Goal: Information Seeking & Learning: Learn about a topic

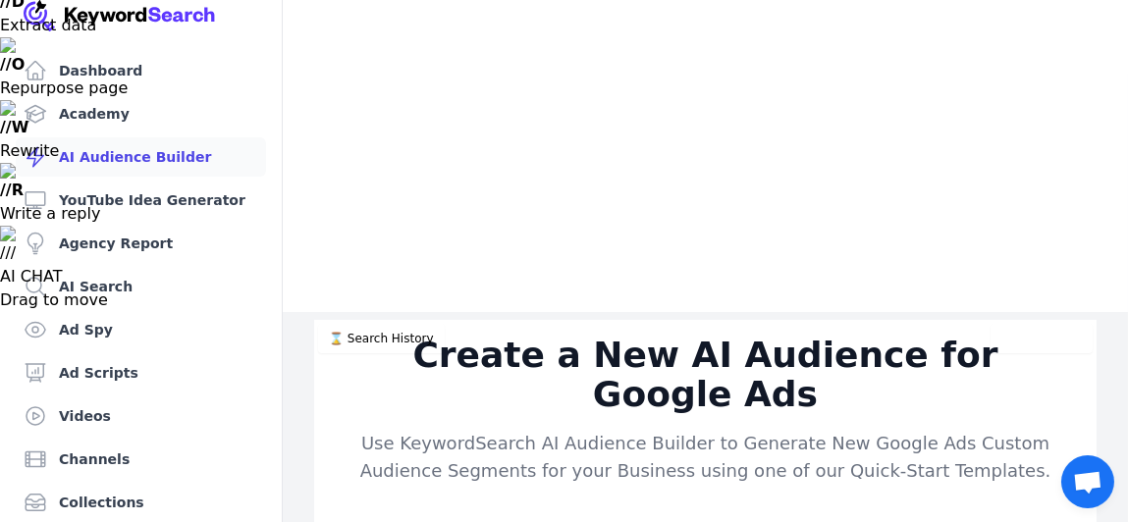
scroll to position [467, 0]
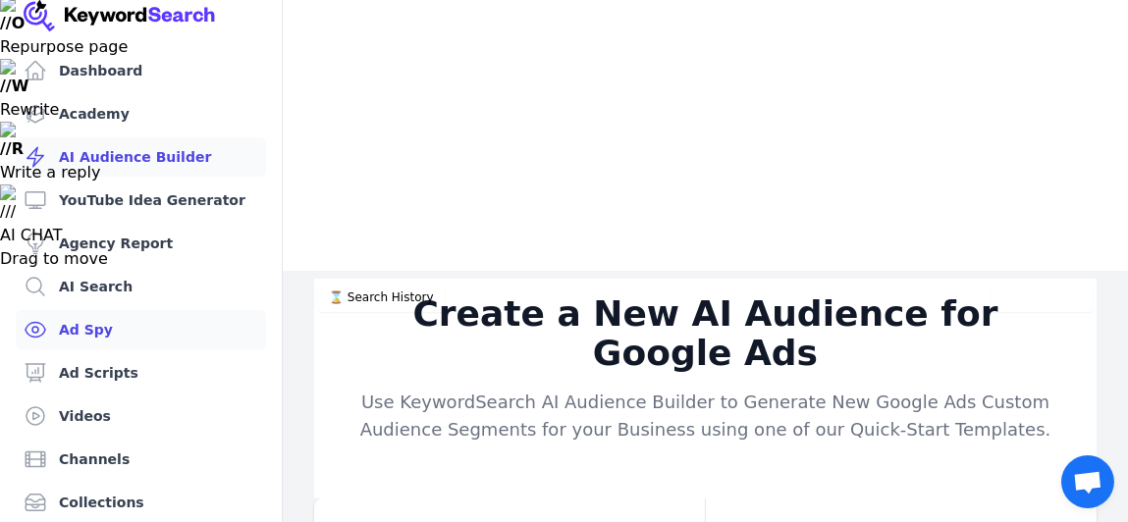
click at [128, 338] on link "Ad Spy" at bounding box center [141, 329] width 250 height 39
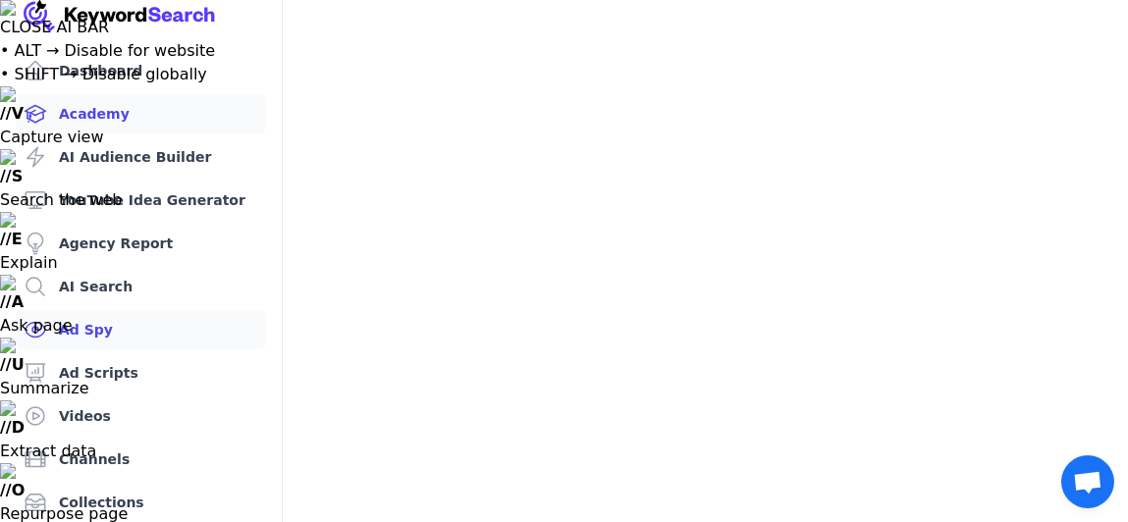
click at [130, 106] on link "Academy" at bounding box center [141, 113] width 250 height 39
click at [142, 12] on img at bounding box center [120, 15] width 192 height 31
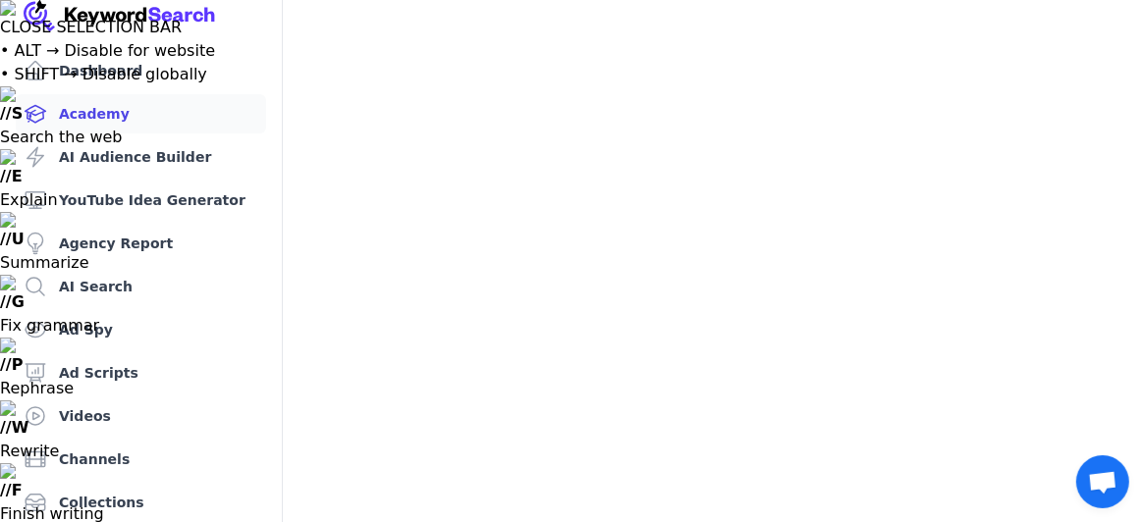
drag, startPoint x: 315, startPoint y: 43, endPoint x: 526, endPoint y: 41, distance: 211.1
click at [77, 323] on link "Ad Spy" at bounding box center [141, 329] width 250 height 39
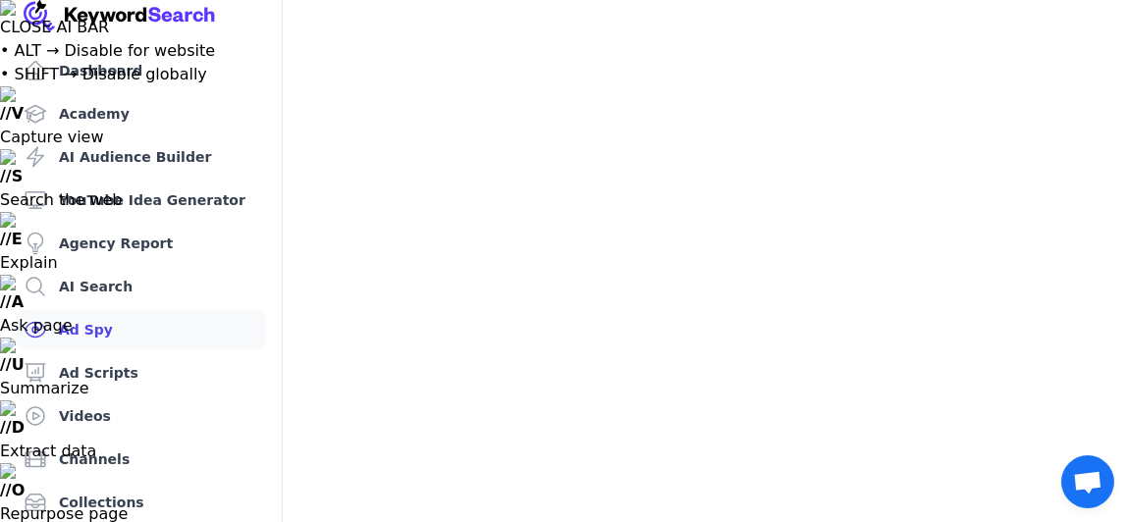
type input "crypto"
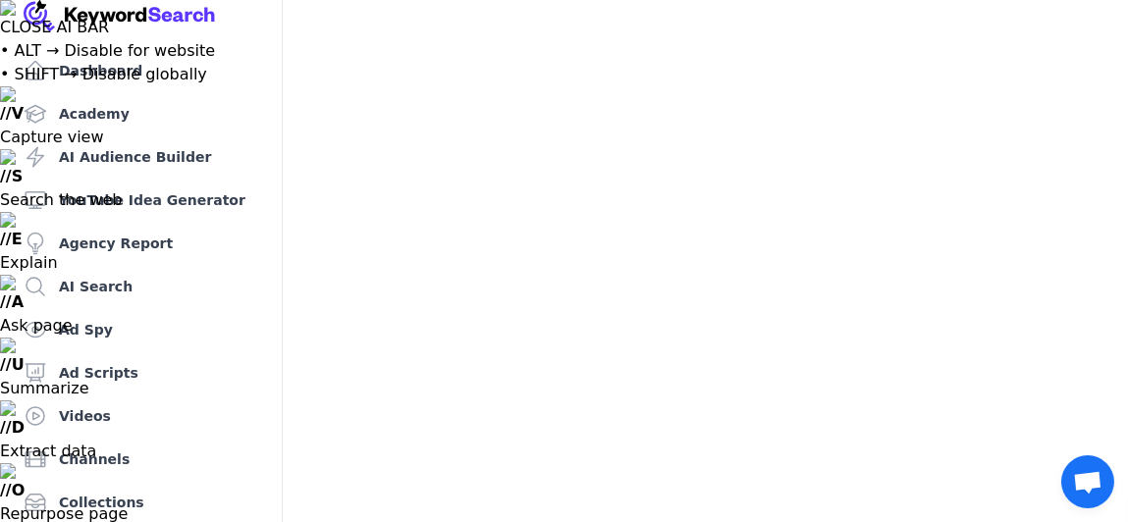
drag, startPoint x: 686, startPoint y: 346, endPoint x: 655, endPoint y: 355, distance: 32.9
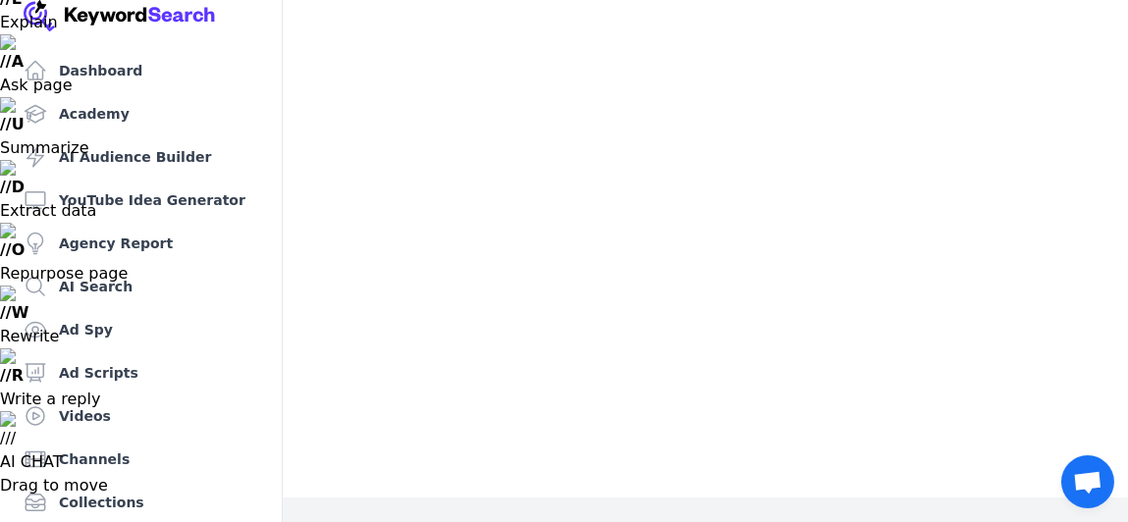
scroll to position [195, 0]
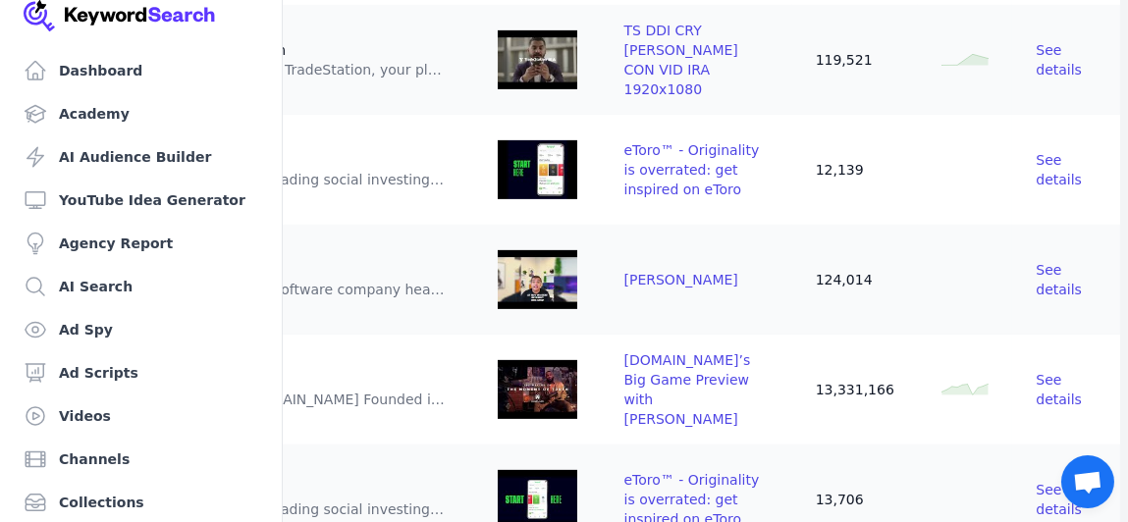
scroll to position [1374, 0]
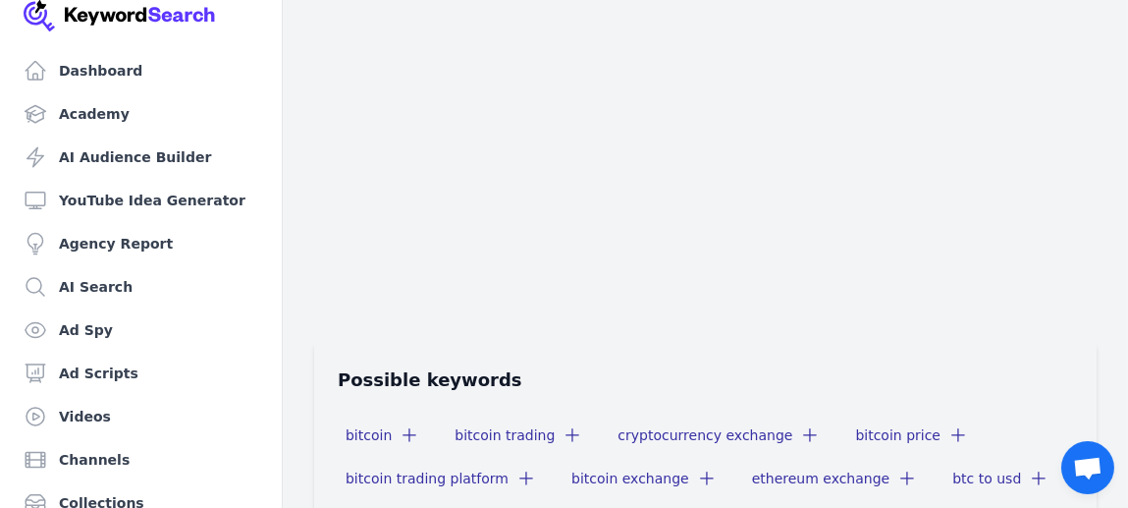
scroll to position [1351, 0]
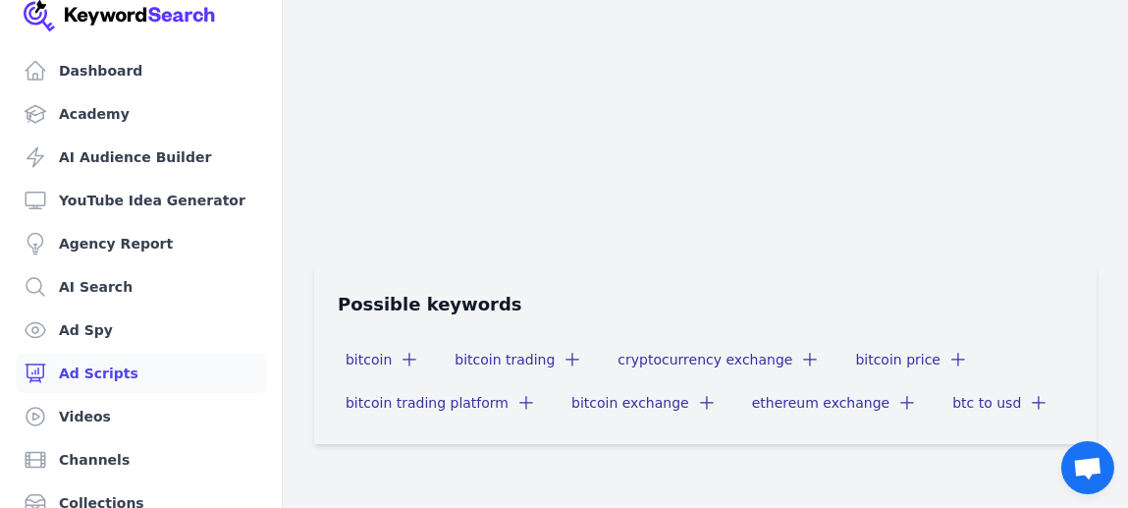
click at [84, 369] on link "Ad Scripts" at bounding box center [141, 372] width 250 height 39
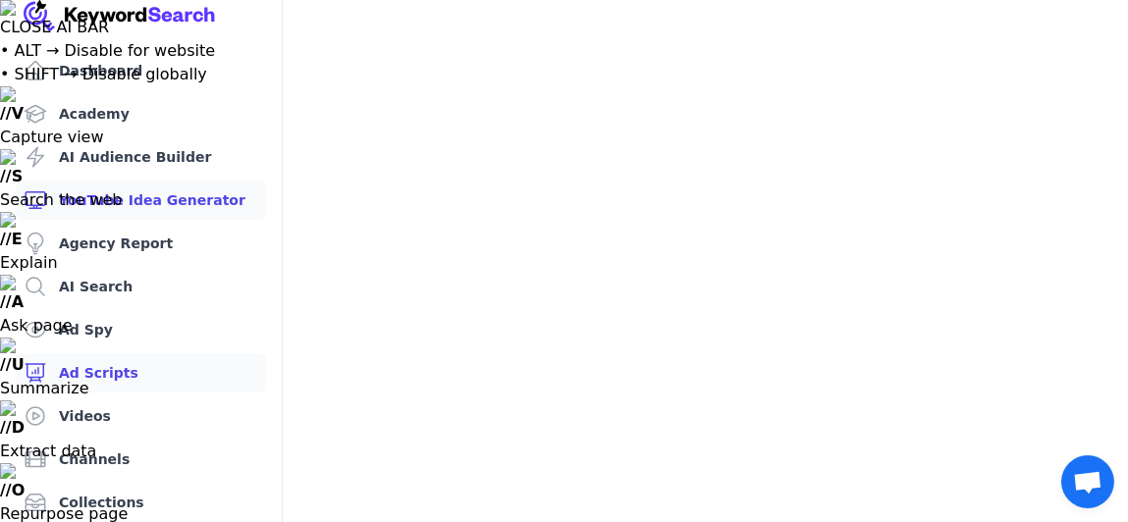
click at [93, 200] on link "YouTube Idea Generator" at bounding box center [141, 200] width 250 height 39
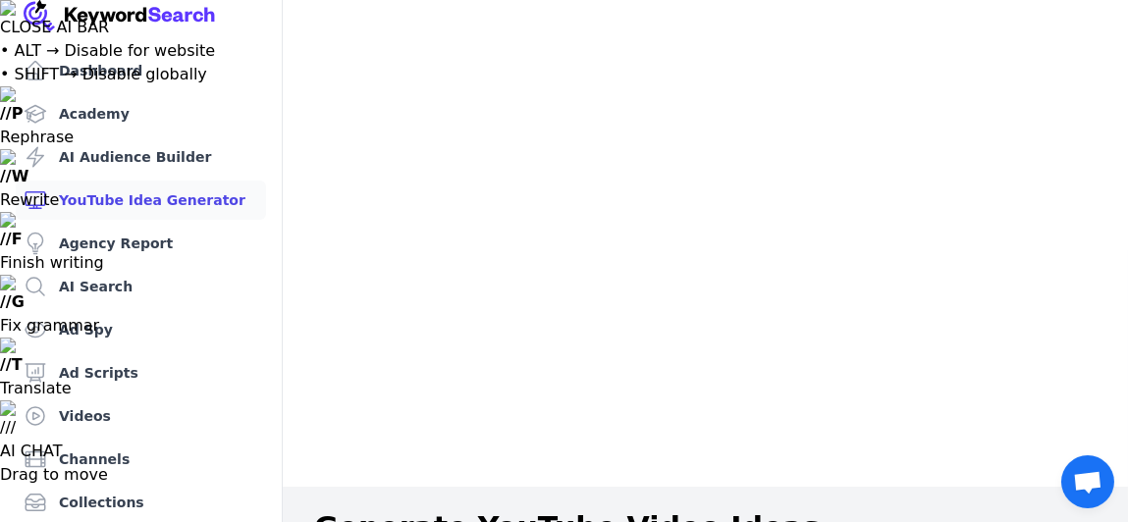
type input "crypto"
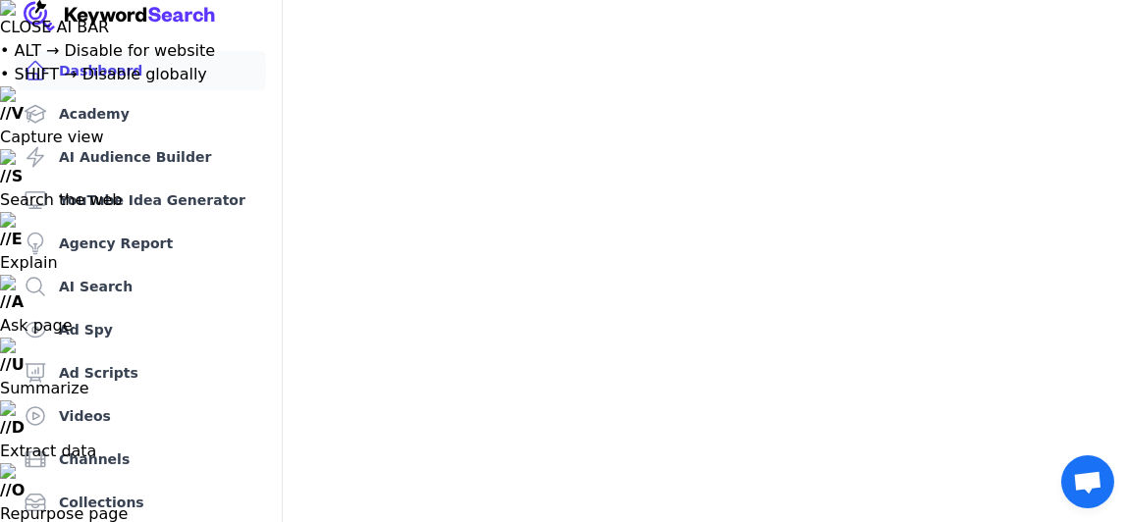
click at [122, 68] on link "Dashboard" at bounding box center [141, 70] width 250 height 39
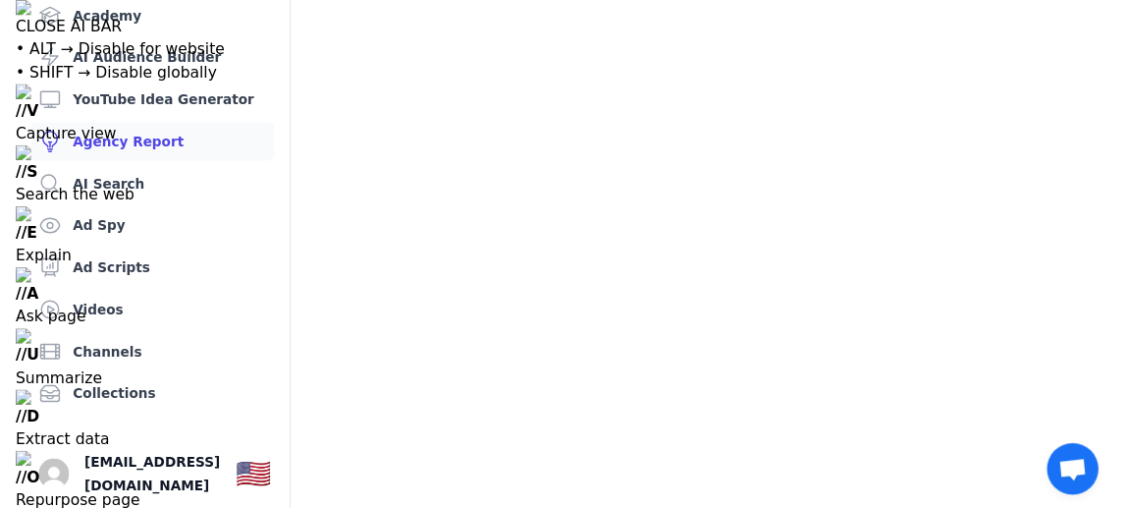
scroll to position [104, 0]
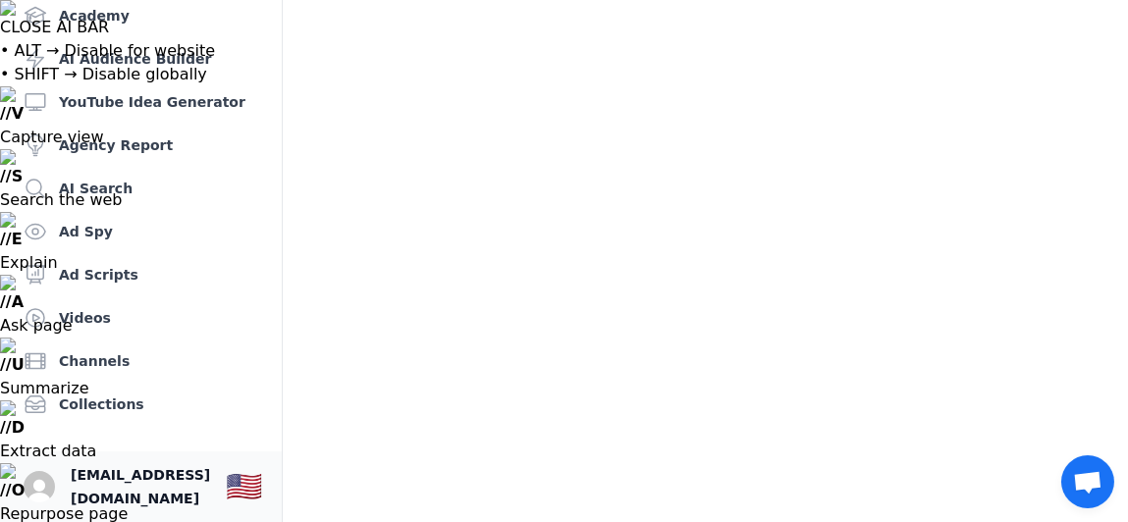
click at [176, 480] on span "[EMAIL_ADDRESS][DOMAIN_NAME]" at bounding box center [140, 486] width 139 height 47
click at [34, 476] on img "Open user button" at bounding box center [39, 486] width 31 height 31
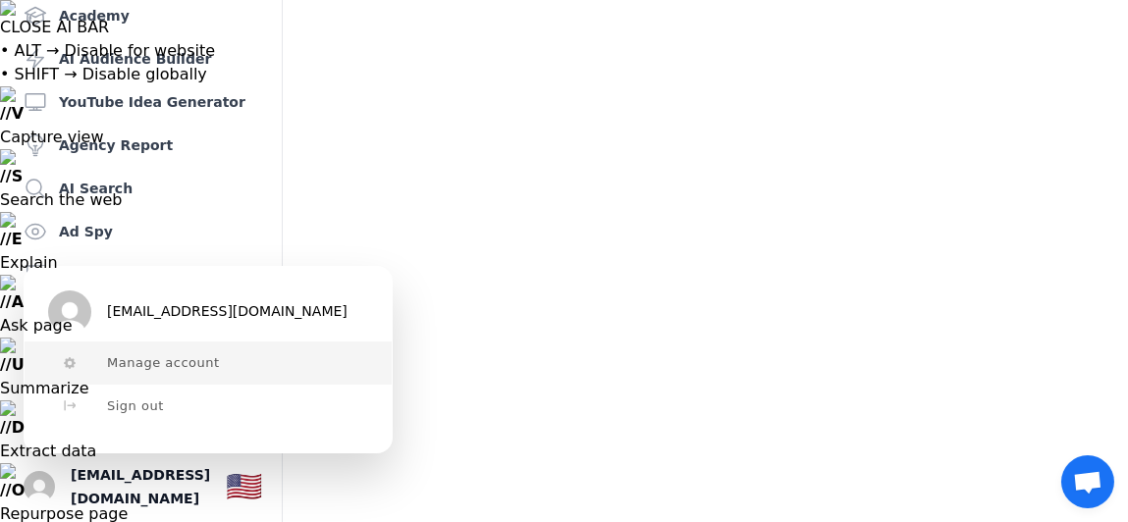
click at [127, 369] on span "Manage account" at bounding box center [163, 363] width 113 height 16
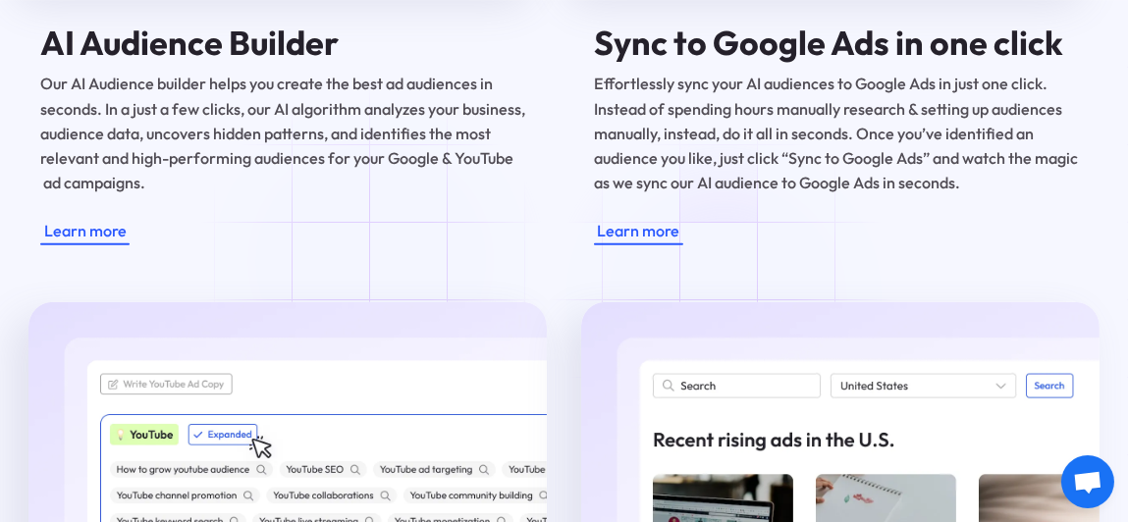
scroll to position [3435, 0]
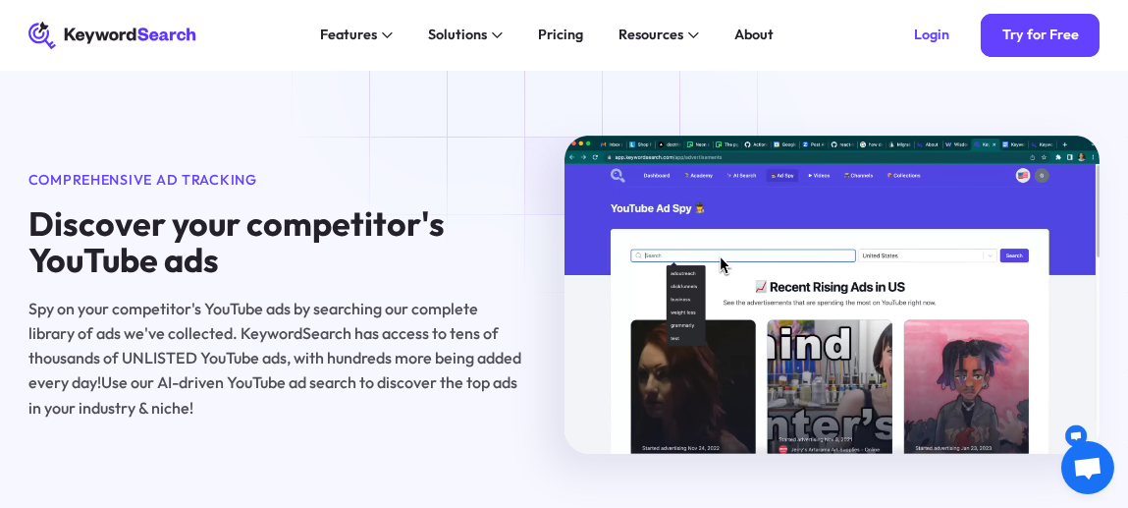
scroll to position [1472, 0]
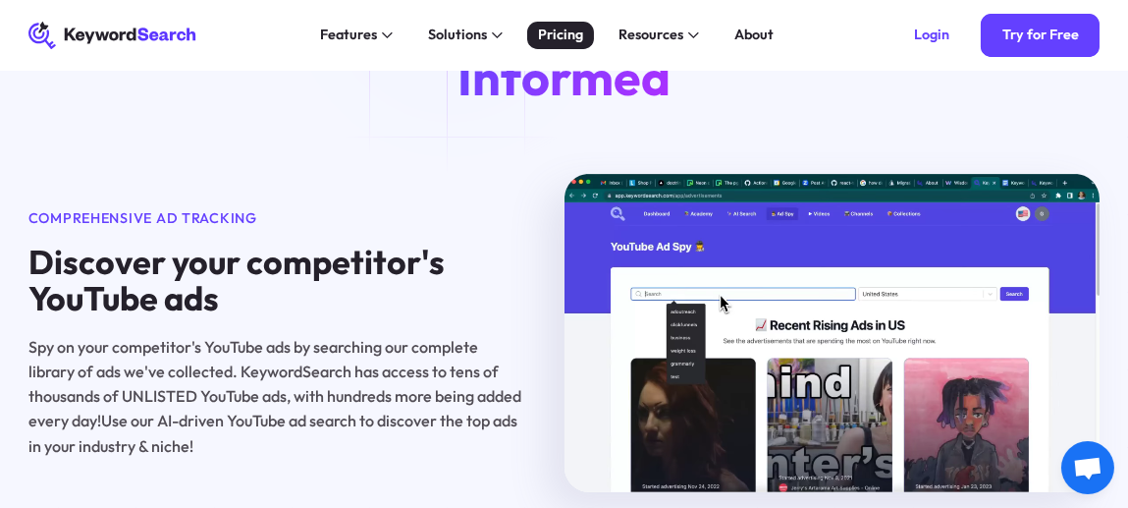
click at [577, 38] on div "Pricing" at bounding box center [560, 36] width 45 height 22
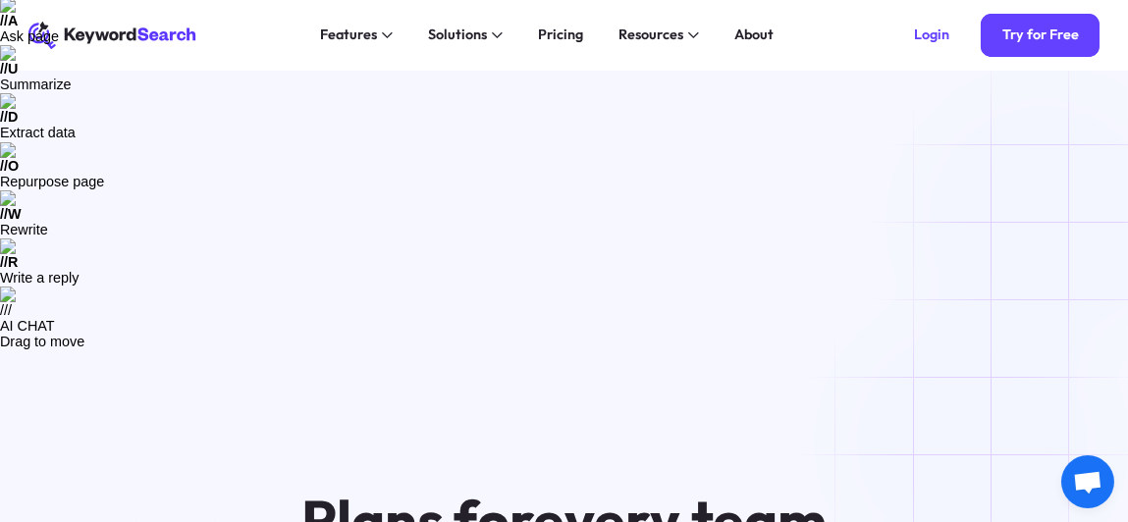
scroll to position [195, 0]
